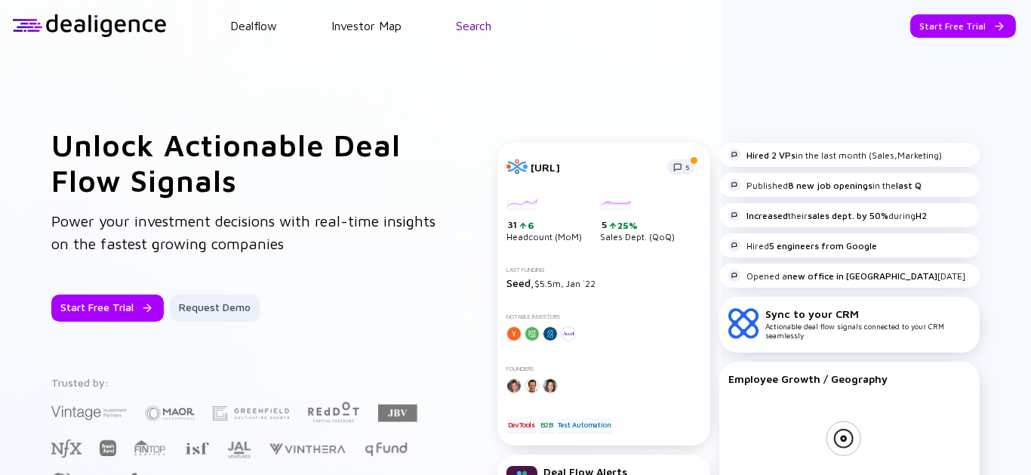
click at [475, 18] on header "Dealflow Investor Map Search Start Free Trial Dealflow Investor Map Start Free …" at bounding box center [515, 25] width 1031 height 51
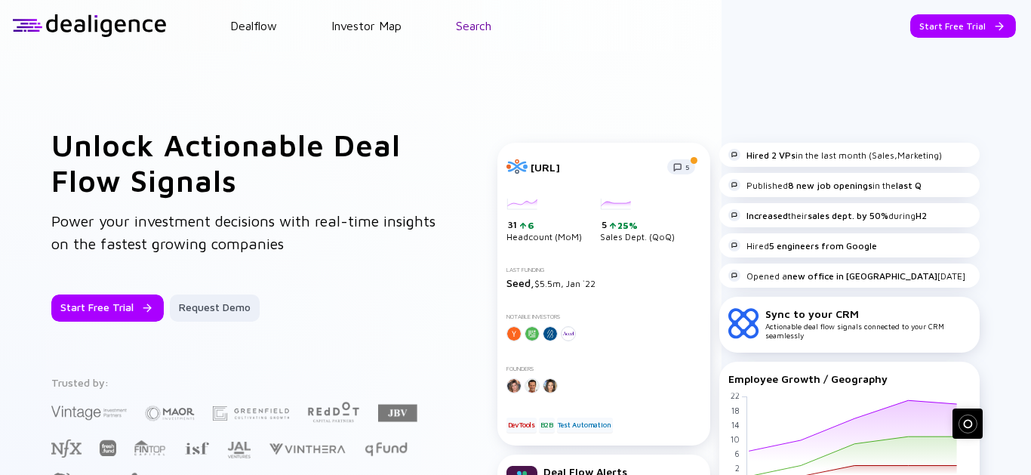
click at [477, 28] on link "Search" at bounding box center [473, 26] width 35 height 14
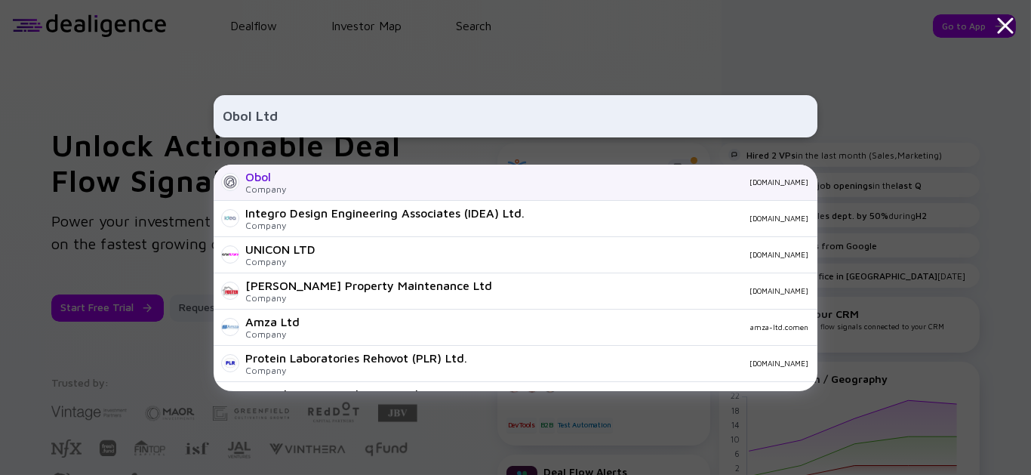
type input "Obol Ltd"
click at [308, 183] on div "[DOMAIN_NAME]" at bounding box center [553, 181] width 510 height 9
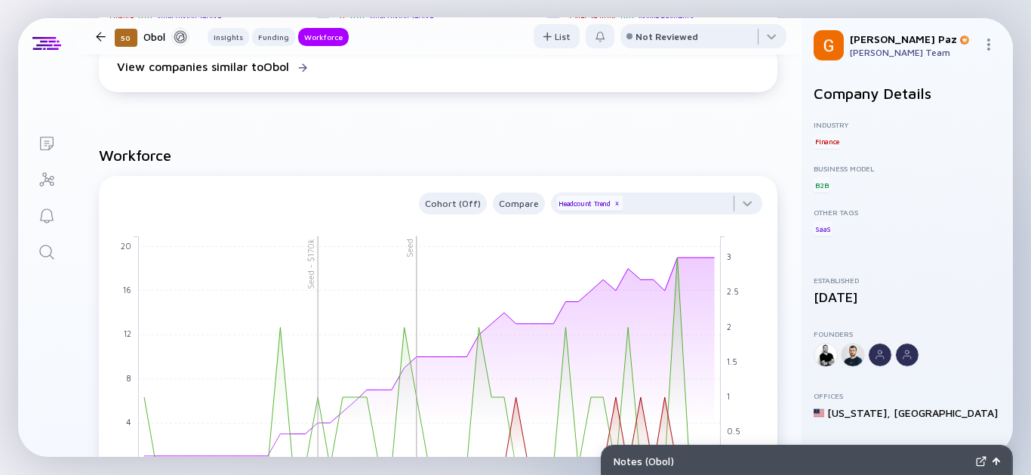
scroll to position [1173, 0]
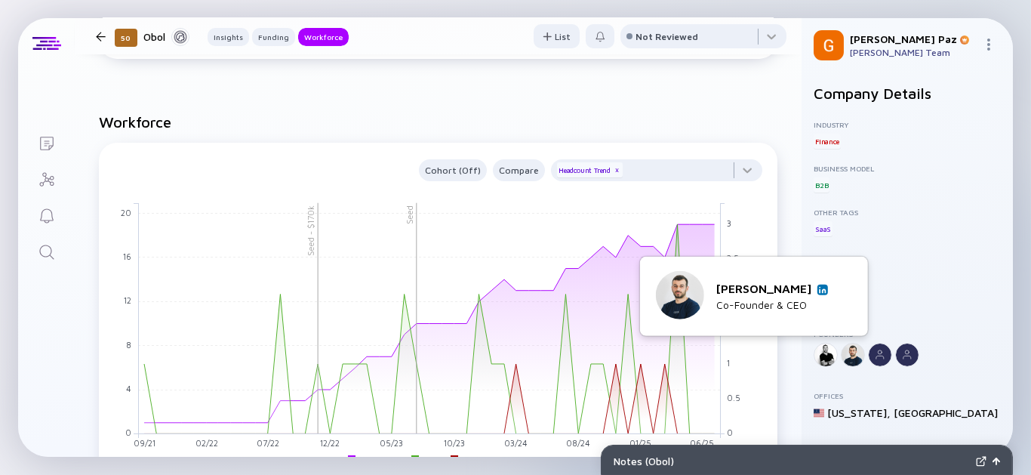
click at [824, 288] on img at bounding box center [823, 289] width 8 height 8
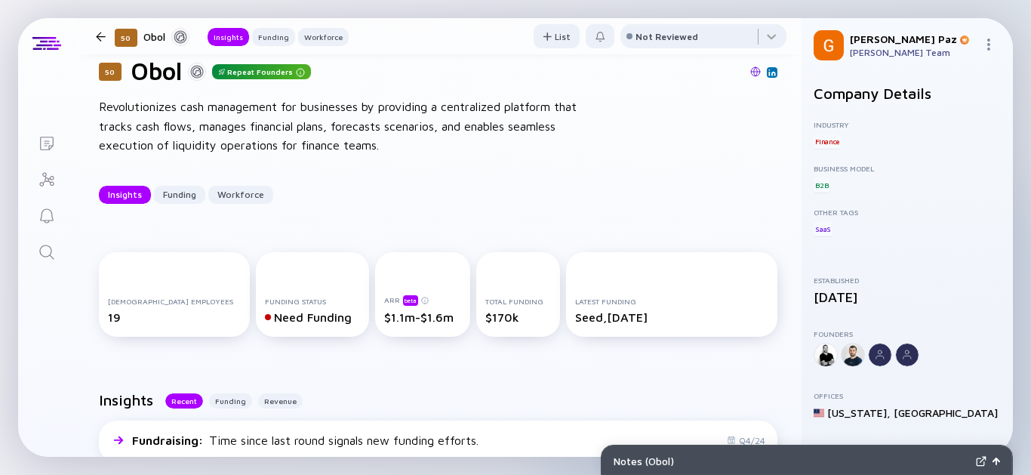
scroll to position [0, 0]
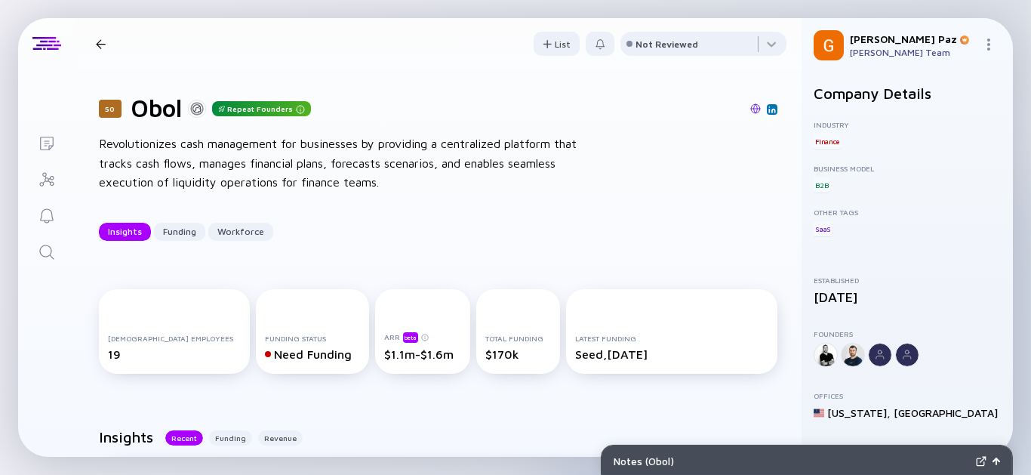
click at [750, 108] on img at bounding box center [755, 108] width 11 height 11
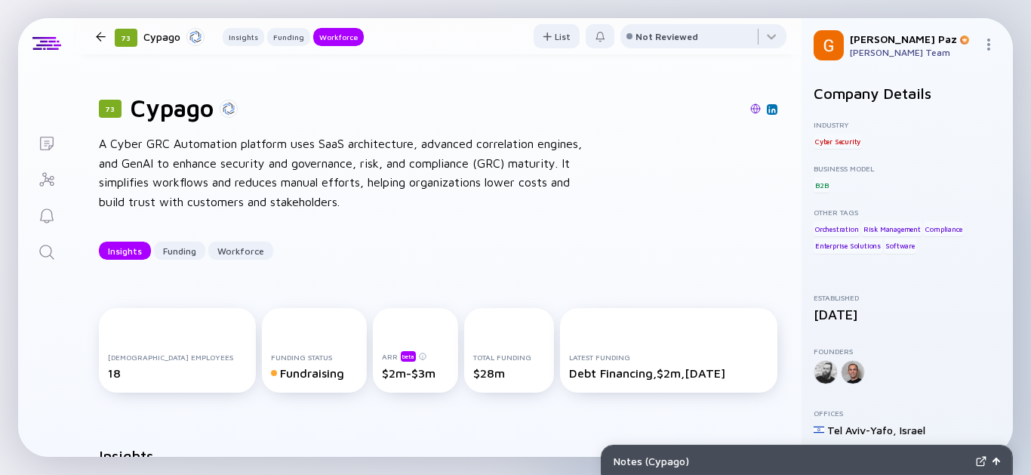
scroll to position [1257, 0]
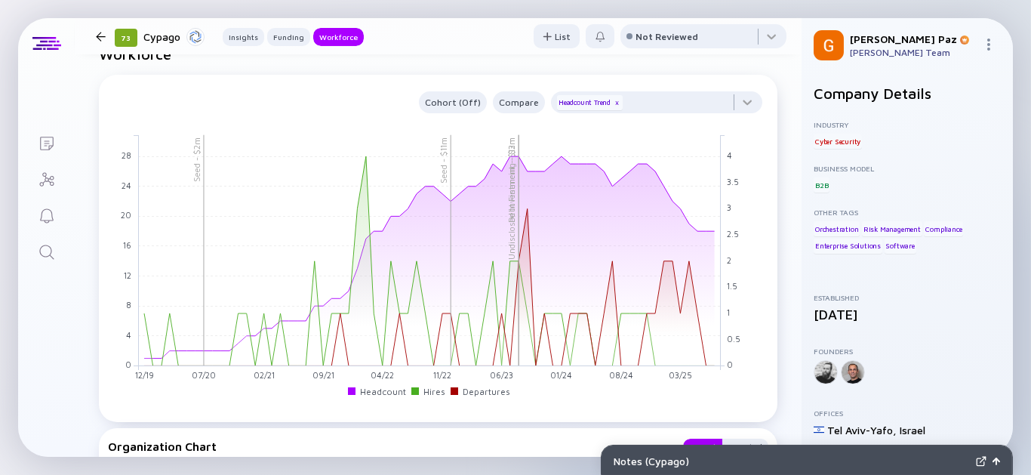
click at [38, 250] on icon "Search" at bounding box center [47, 252] width 18 height 18
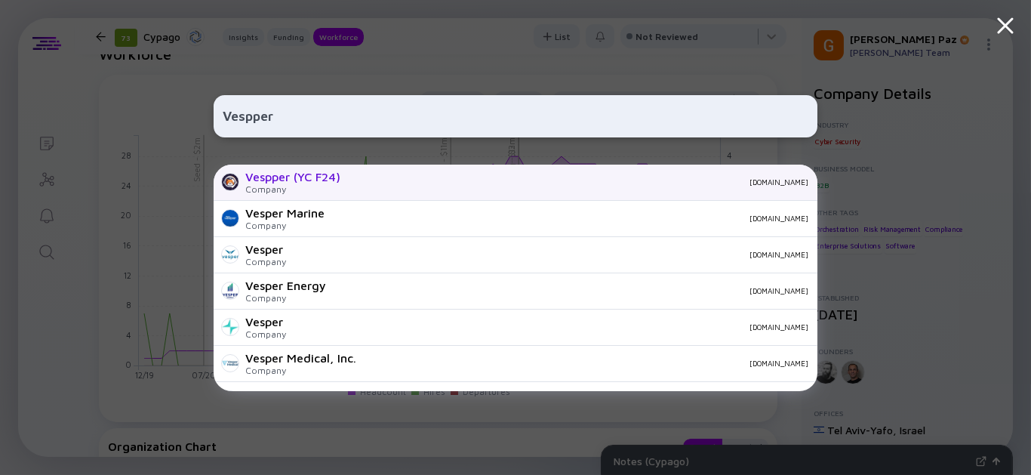
type input "Vespper"
click at [376, 181] on div "[DOMAIN_NAME]" at bounding box center [580, 181] width 456 height 9
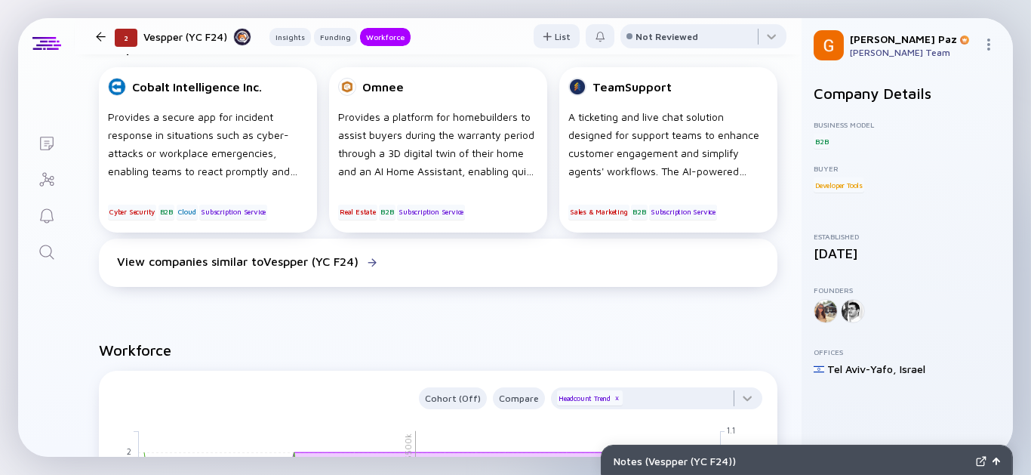
scroll to position [754, 0]
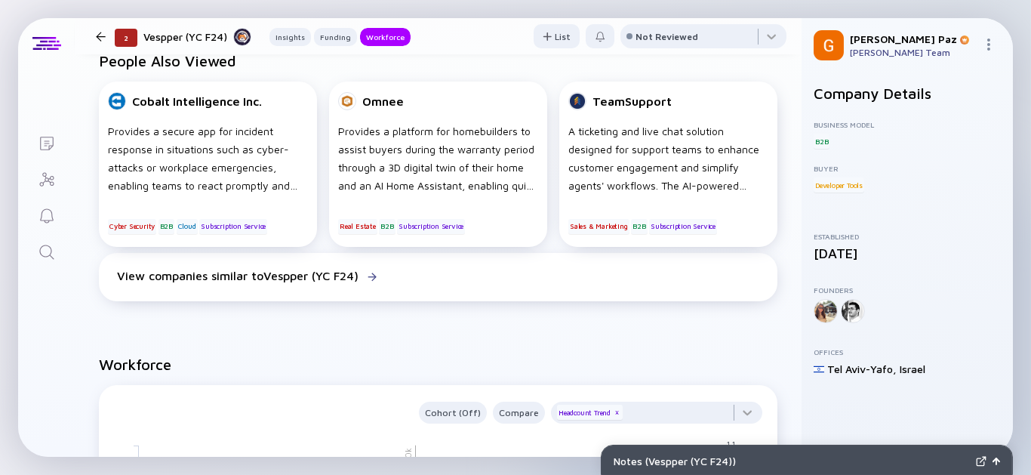
click at [101, 30] on div "2 Vespper (YC F24) Insights Funding Workforce" at bounding box center [250, 36] width 321 height 20
click at [47, 246] on icon "Search" at bounding box center [47, 252] width 18 height 18
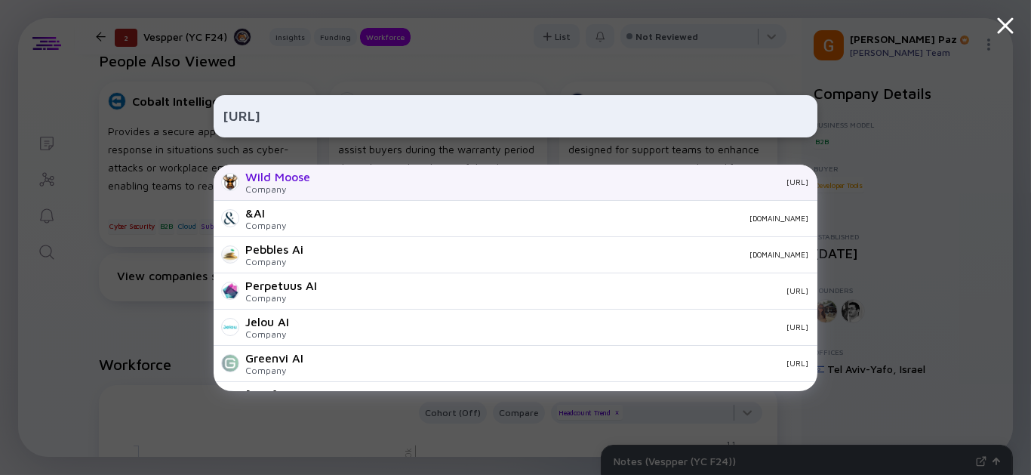
type input "www.wildmoose.ai"
click at [337, 180] on div "wildmoose.ai" at bounding box center [565, 181] width 486 height 9
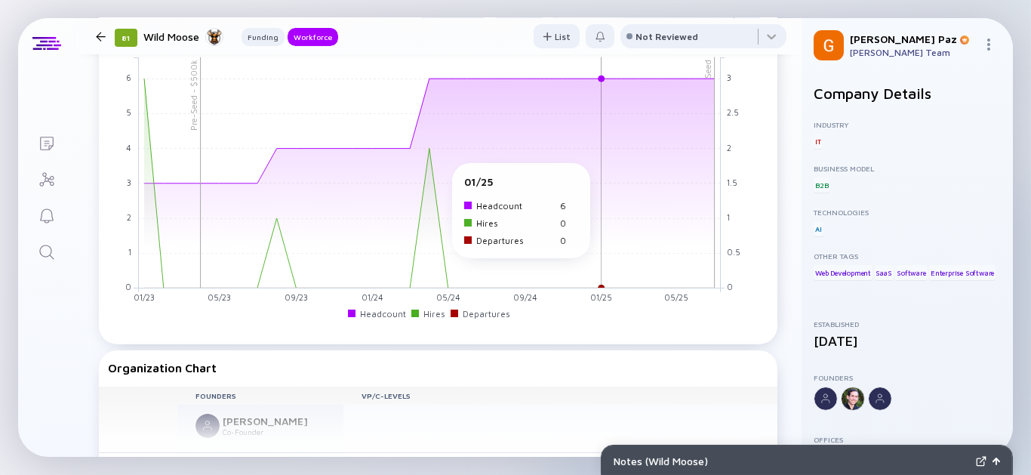
scroll to position [1089, 0]
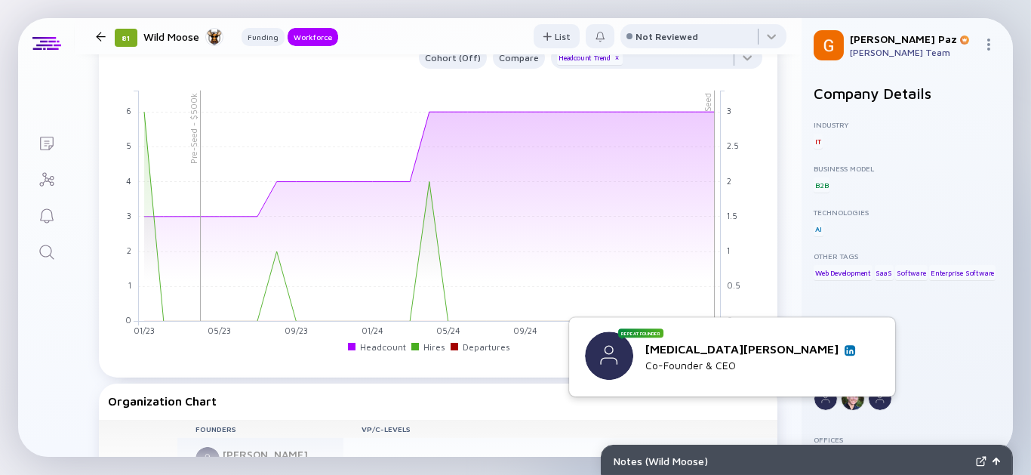
click at [851, 348] on img at bounding box center [850, 350] width 8 height 8
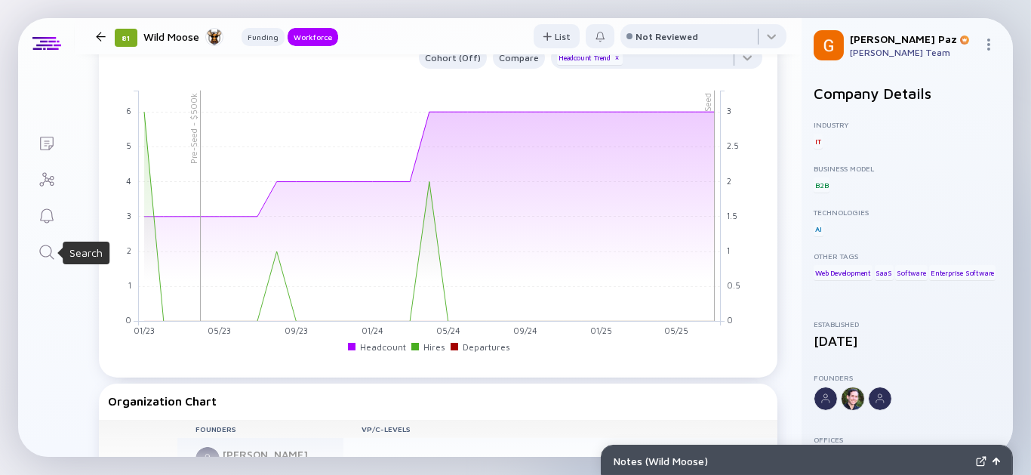
click at [46, 256] on icon "Search" at bounding box center [46, 251] width 14 height 14
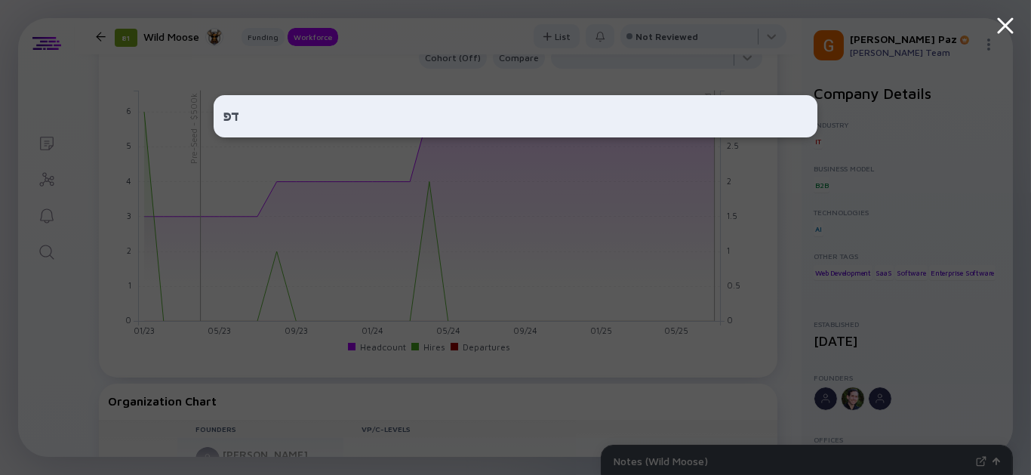
type input "ד"
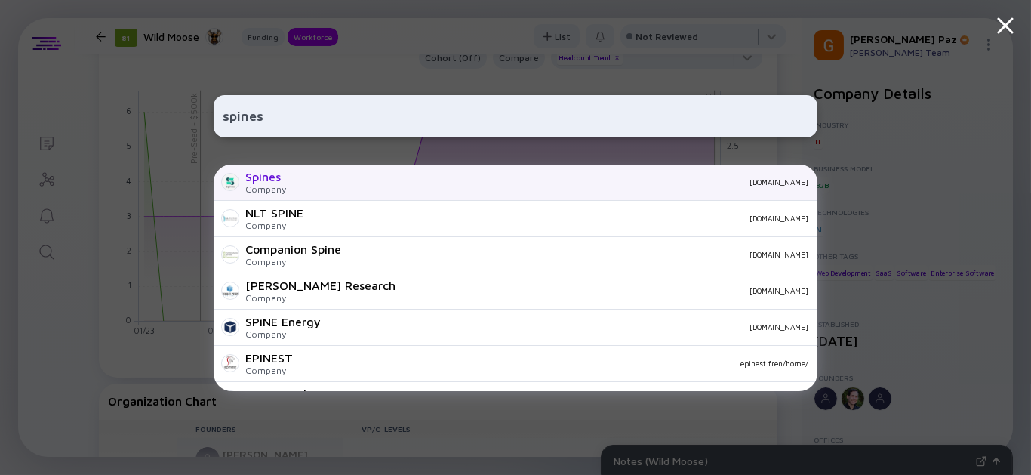
type input "spines"
click at [308, 183] on div "spines.com" at bounding box center [553, 181] width 510 height 9
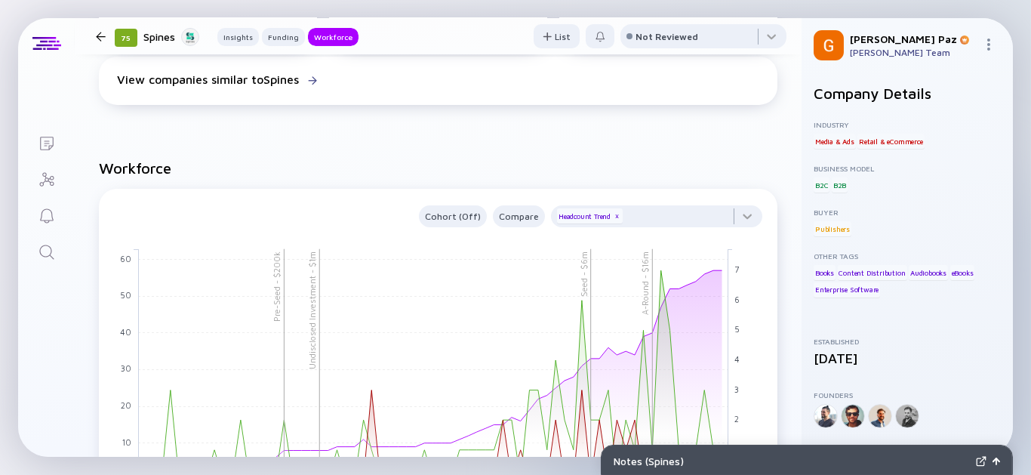
scroll to position [1425, 0]
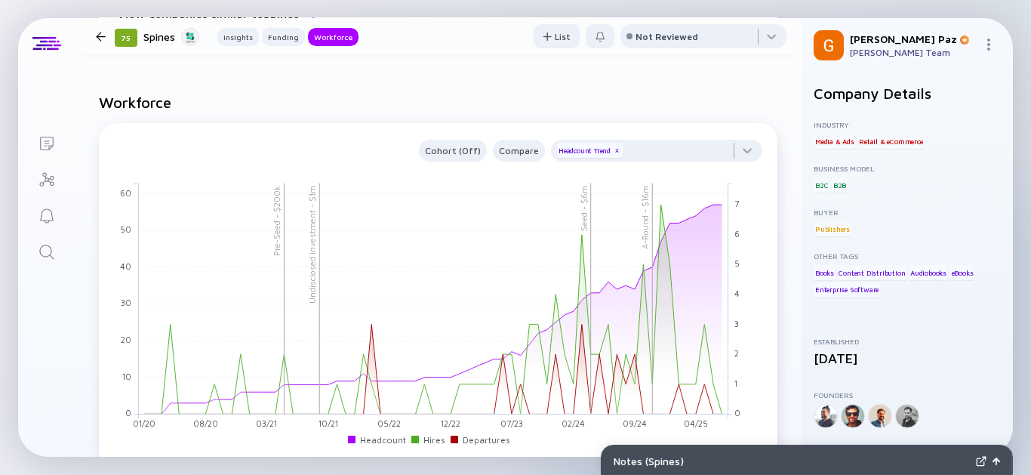
click at [46, 257] on icon "Search" at bounding box center [47, 252] width 18 height 18
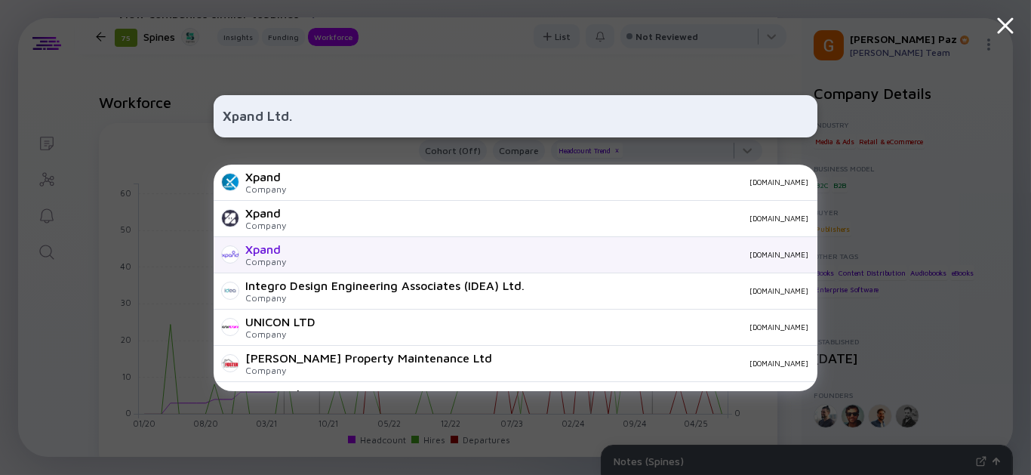
type input "Xpand Ltd."
click at [435, 251] on div "xpand.io" at bounding box center [553, 254] width 510 height 9
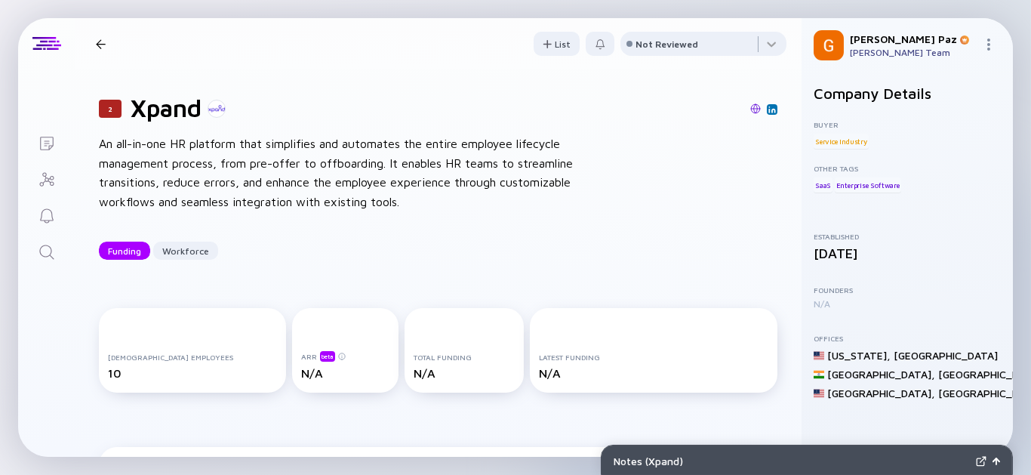
click at [44, 247] on icon "Search" at bounding box center [47, 252] width 18 height 18
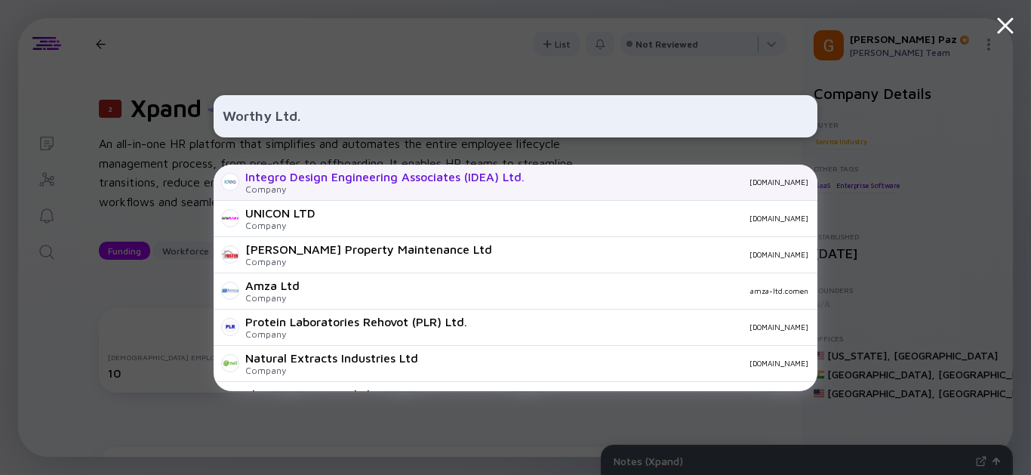
type input "Worthy Ltd."
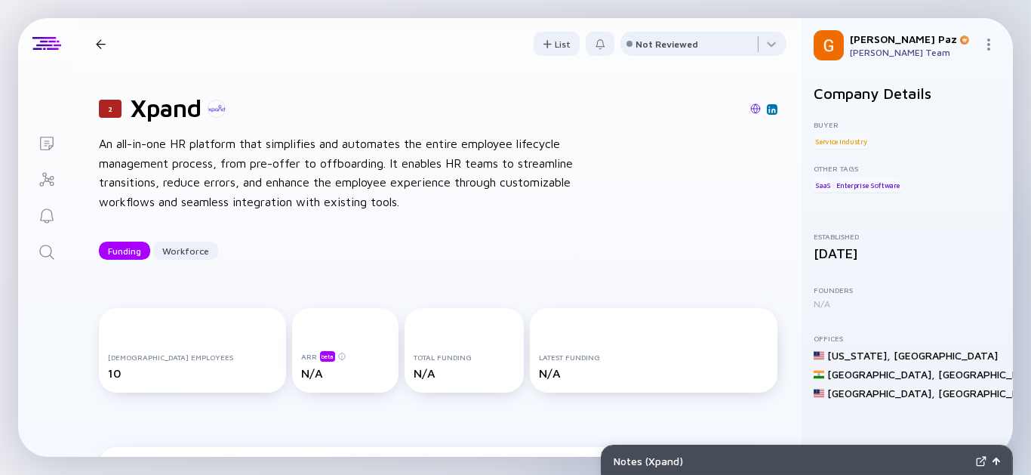
click at [55, 253] on link "Search" at bounding box center [46, 250] width 57 height 36
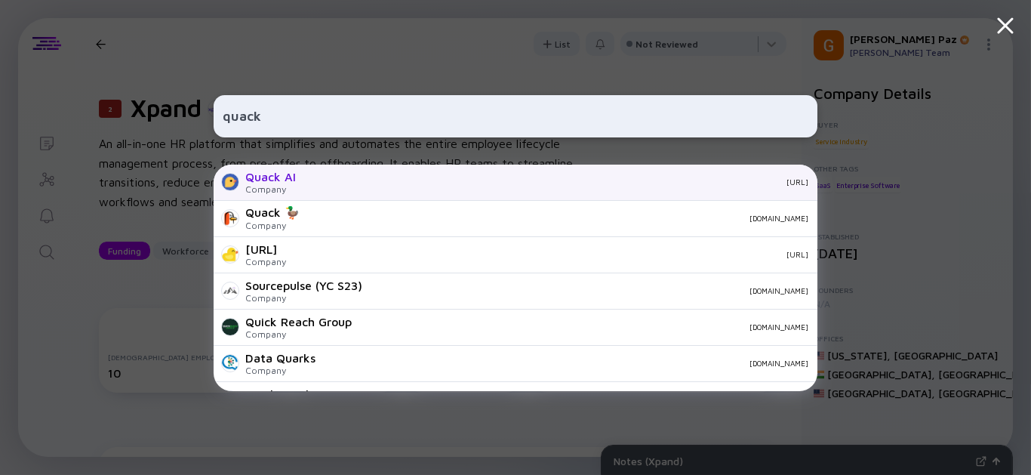
type input "quack"
click at [266, 183] on div "Company" at bounding box center [270, 188] width 51 height 11
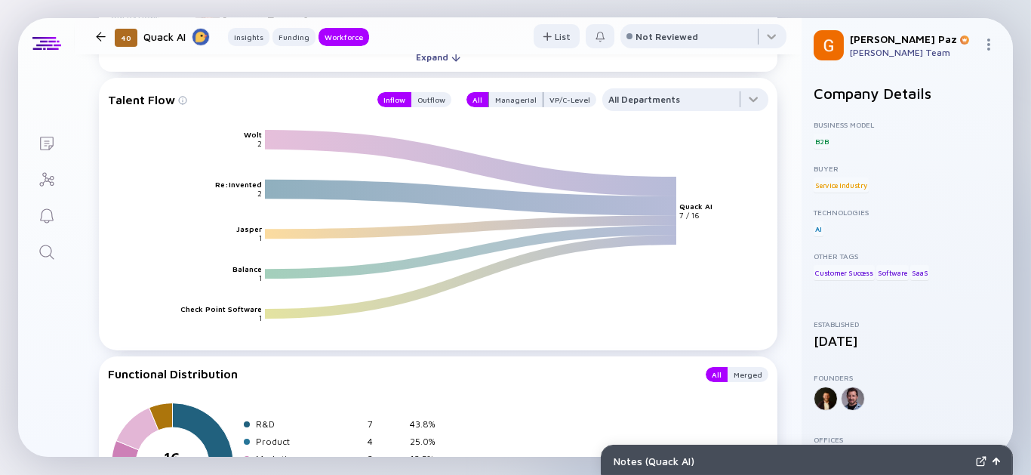
scroll to position [1760, 0]
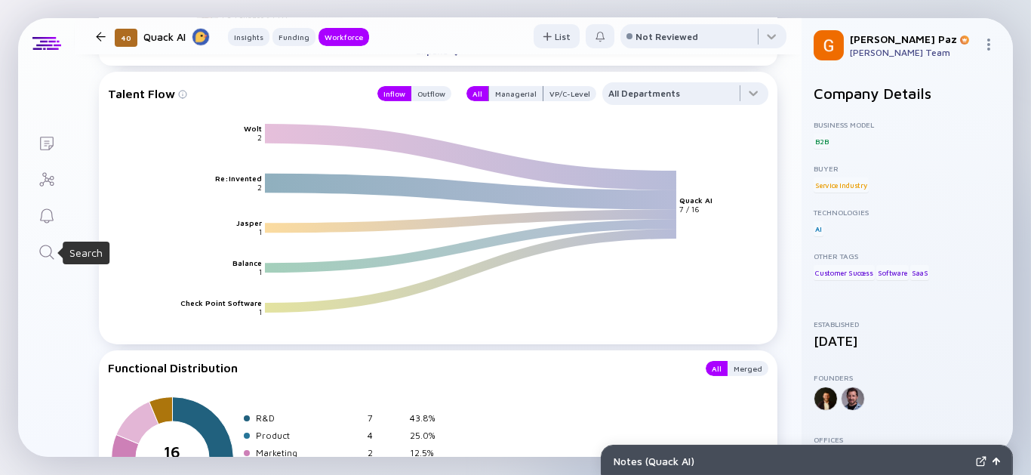
click at [36, 254] on link "Search" at bounding box center [46, 250] width 57 height 36
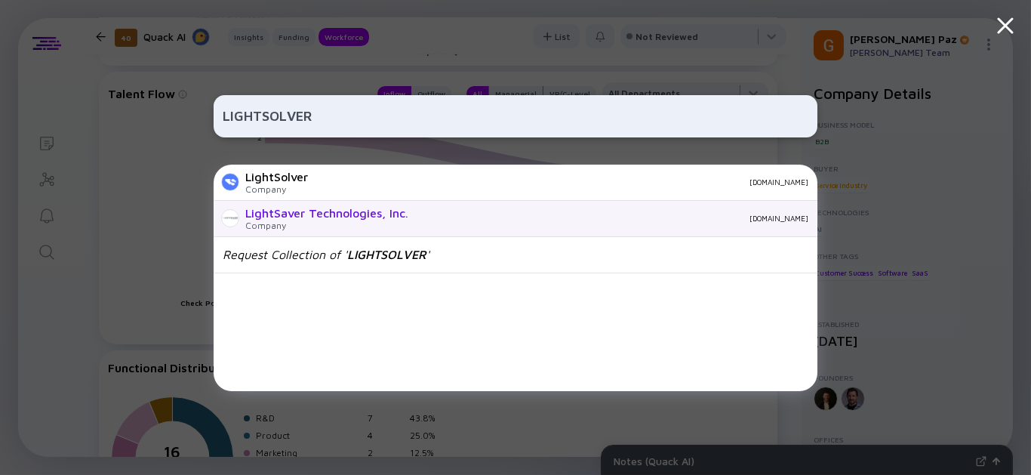
type input "LIGHTSOLVER"
click at [305, 208] on div "LightSaver Technologies, Inc." at bounding box center [326, 213] width 163 height 14
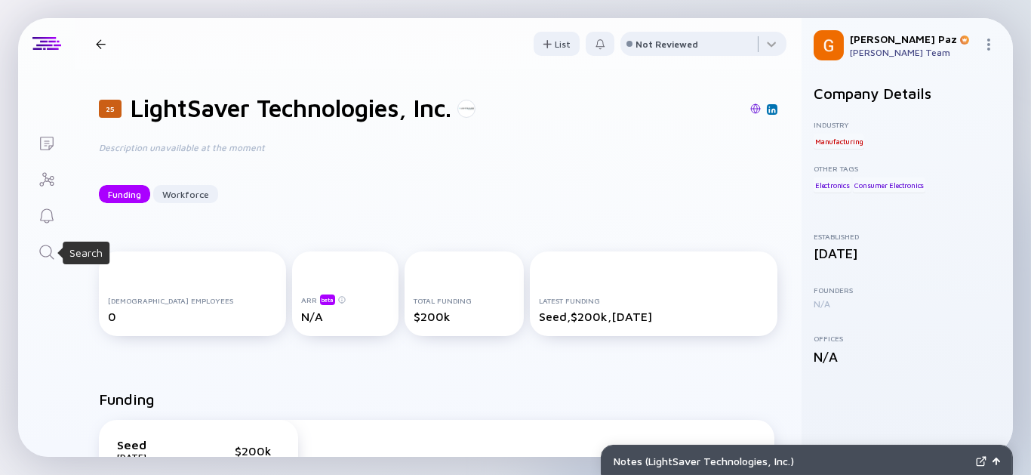
click at [50, 255] on icon "Search" at bounding box center [46, 251] width 14 height 14
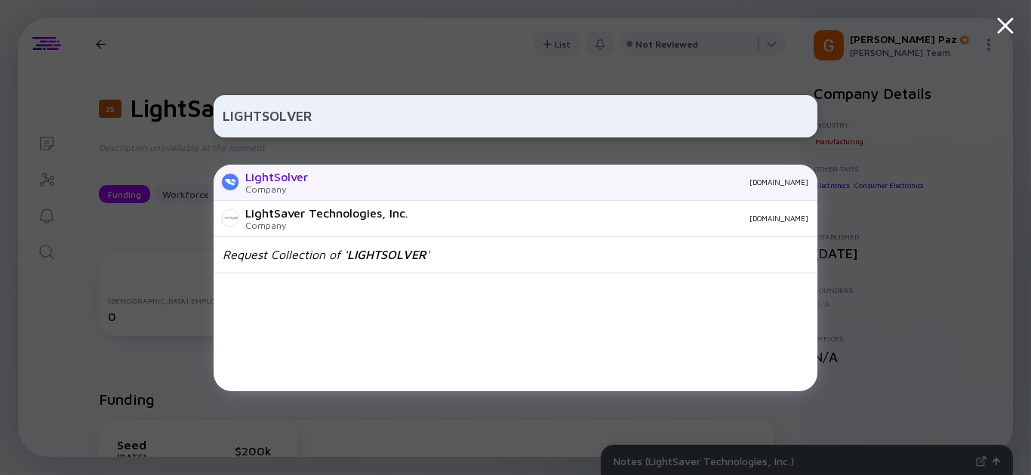
type input "LIGHTSOLVER"
click at [376, 177] on div "LightSolver Company lightsolver.com" at bounding box center [516, 182] width 604 height 36
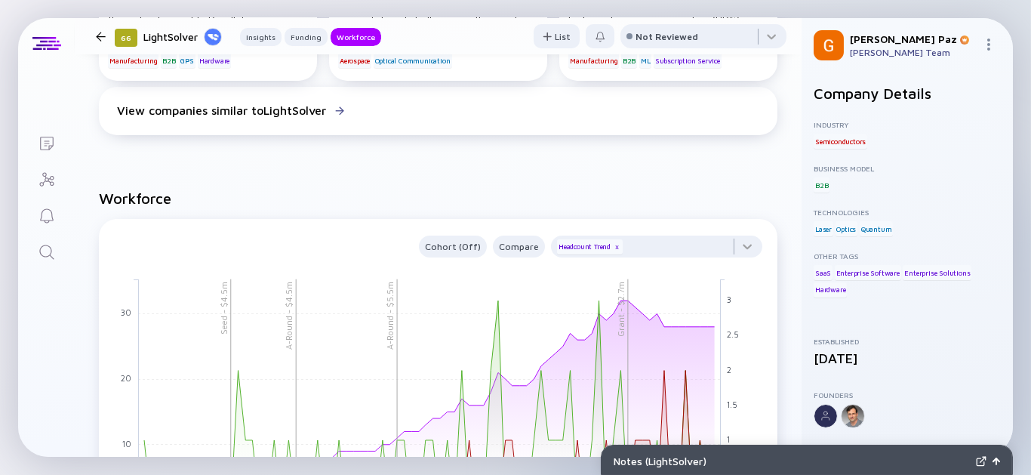
scroll to position [1257, 0]
